Goal: Task Accomplishment & Management: Manage account settings

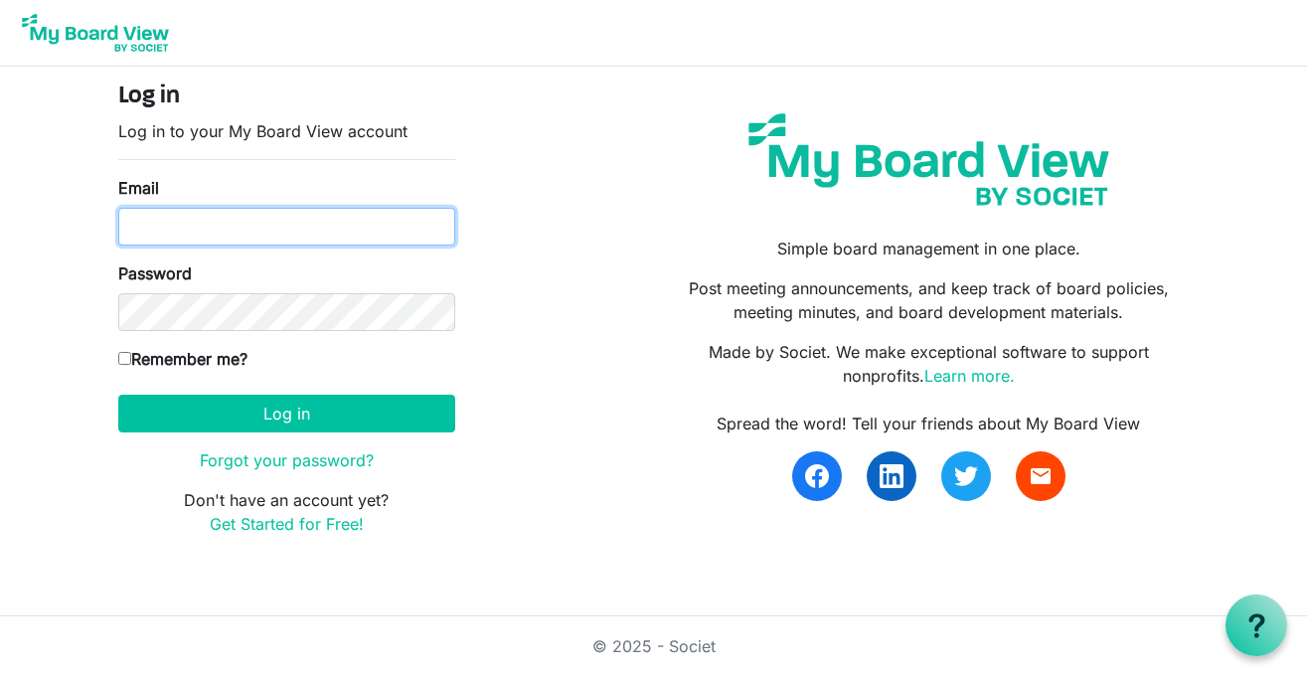
click at [182, 225] on input "Email" at bounding box center [286, 227] width 337 height 38
type input "[EMAIL_ADDRESS][DOMAIN_NAME]"
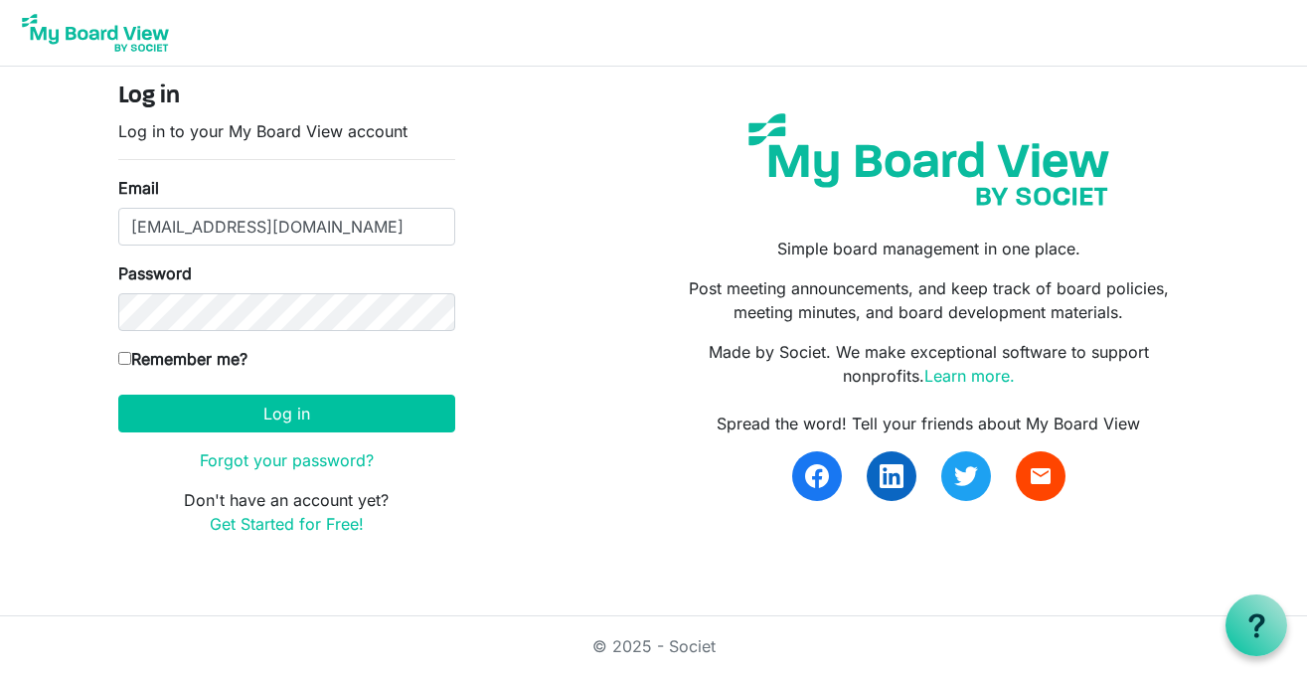
click at [132, 366] on label "Remember me?" at bounding box center [182, 359] width 129 height 24
click at [131, 365] on input "Remember me?" at bounding box center [124, 358] width 13 height 13
checkbox input "true"
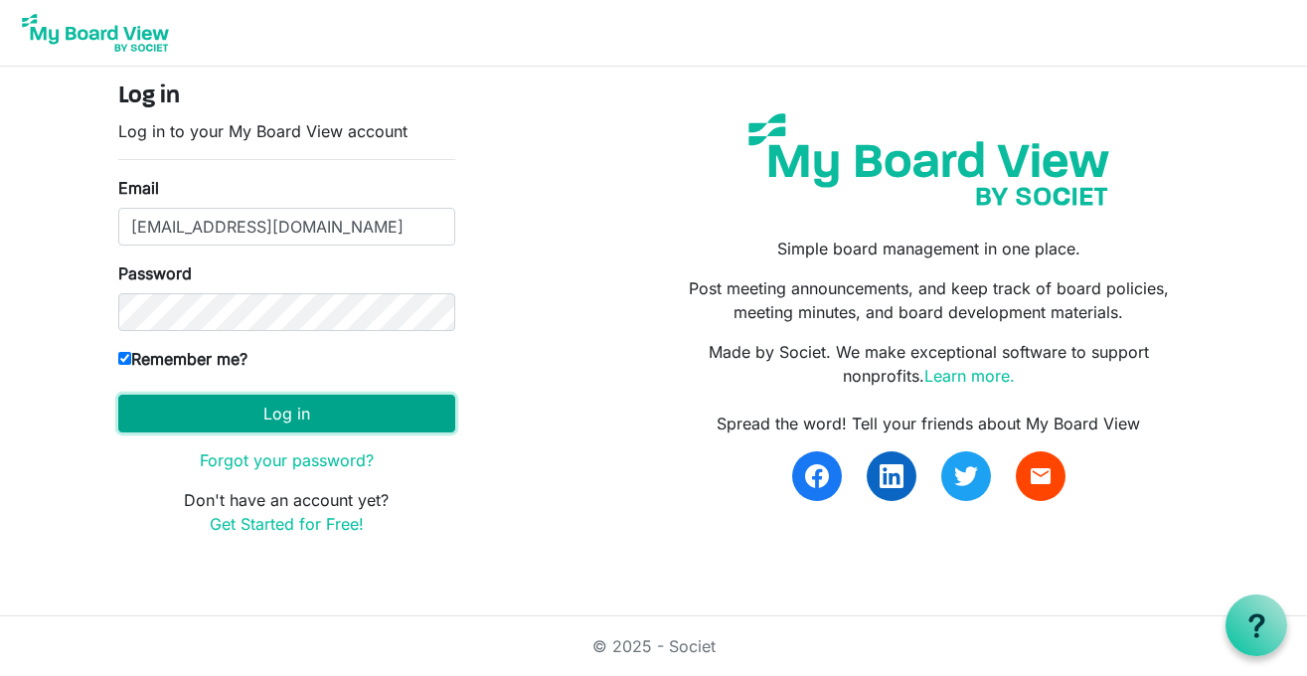
click at [252, 409] on button "Log in" at bounding box center [286, 414] width 337 height 38
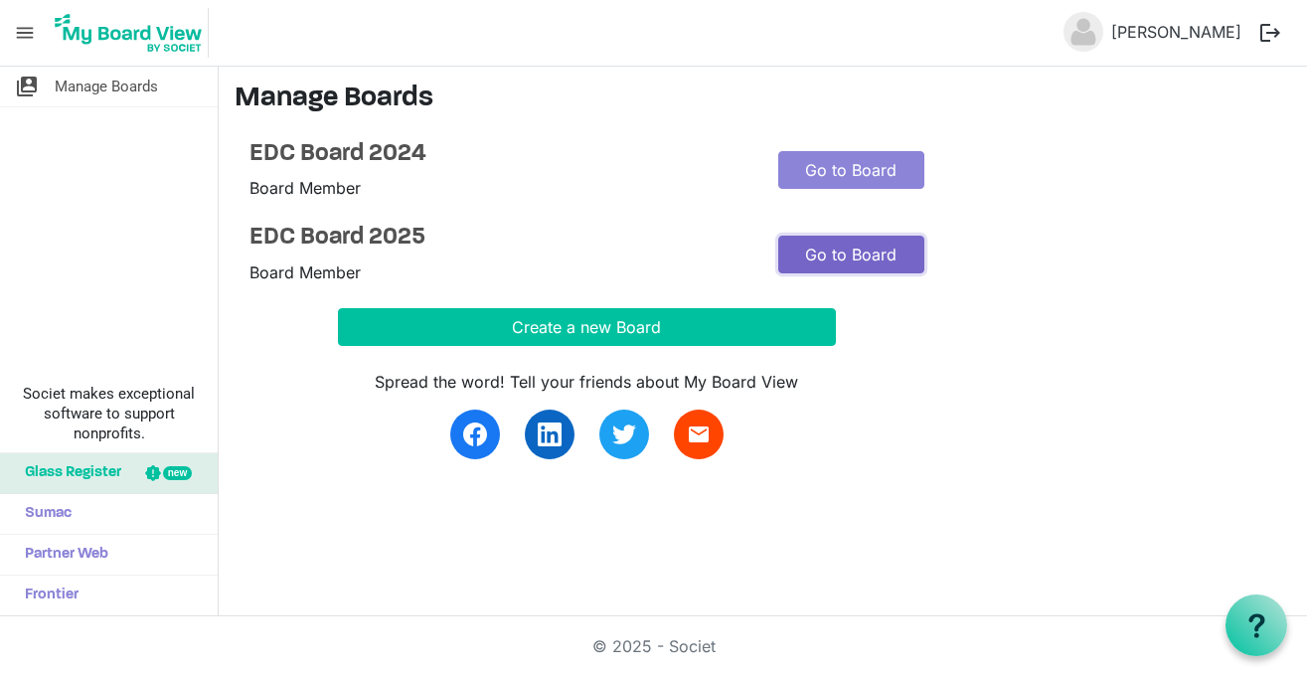
click at [837, 252] on link "Go to Board" at bounding box center [851, 255] width 146 height 38
